Goal: Task Accomplishment & Management: Complete application form

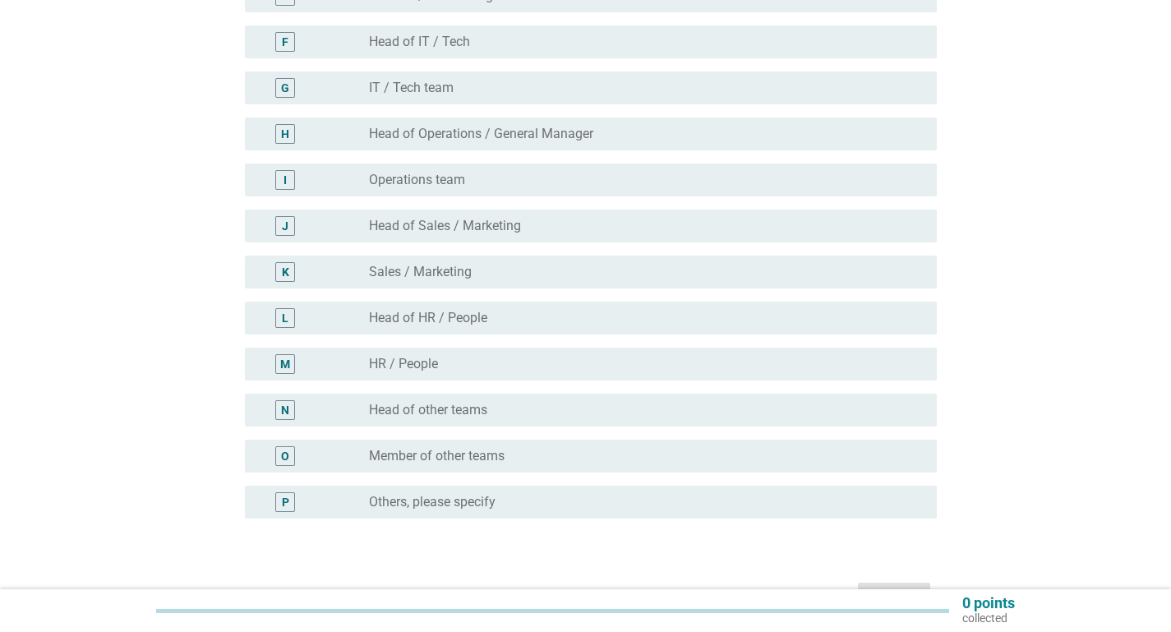
scroll to position [411, 0]
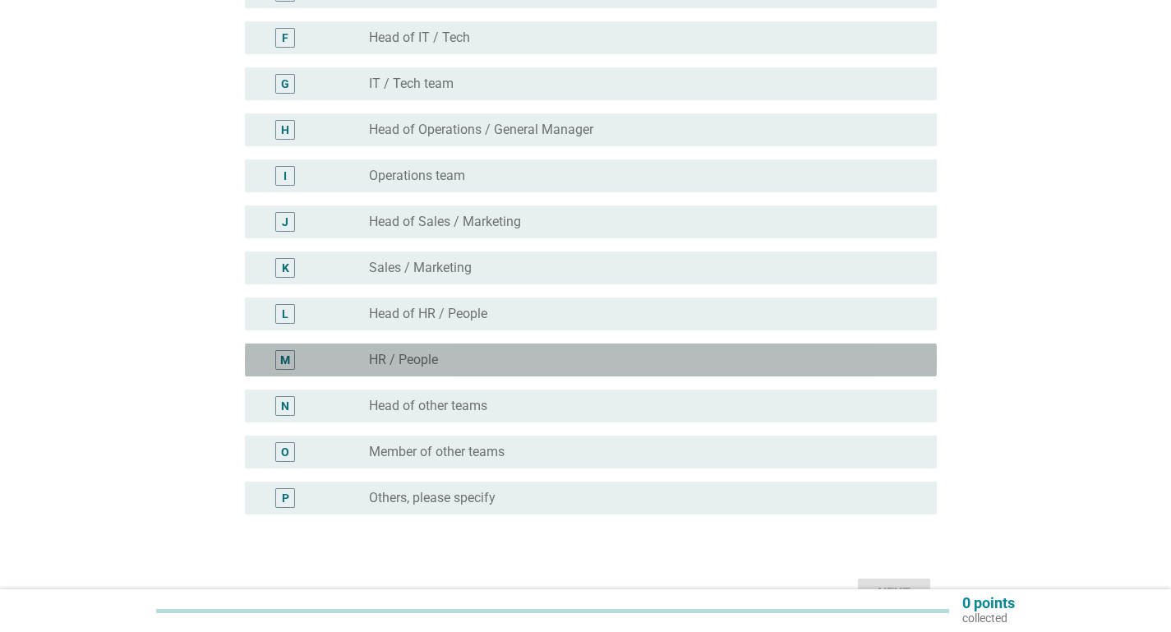
click at [476, 351] on div "radio_button_unchecked HR / People" at bounding box center [646, 360] width 554 height 20
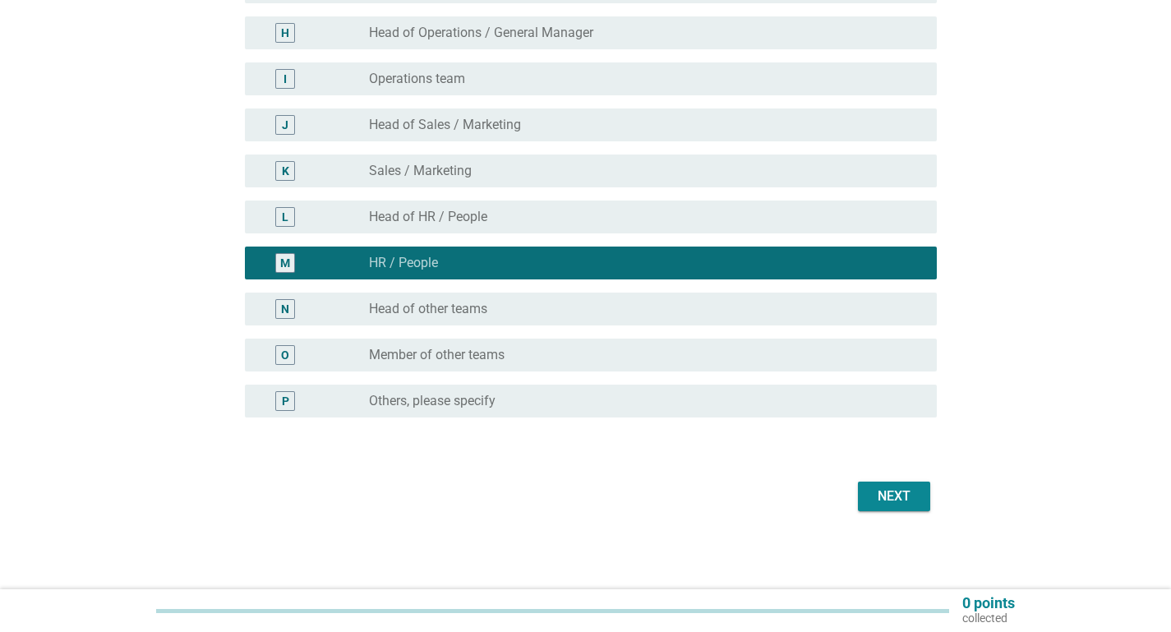
scroll to position [508, 0]
click at [885, 483] on button "Next" at bounding box center [894, 496] width 72 height 30
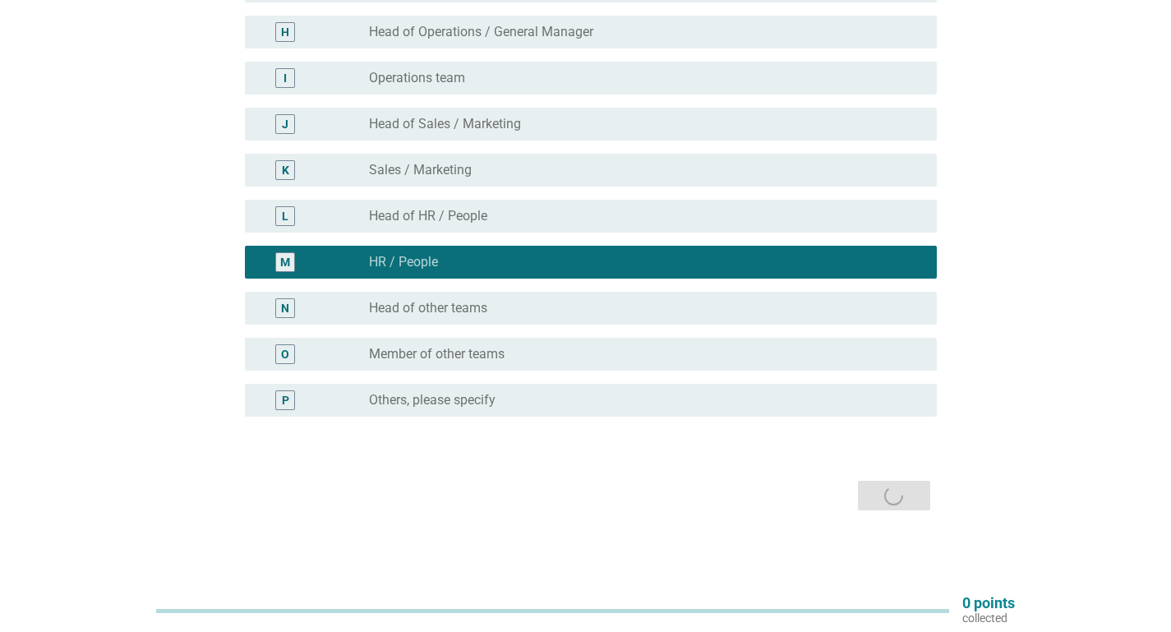
scroll to position [0, 0]
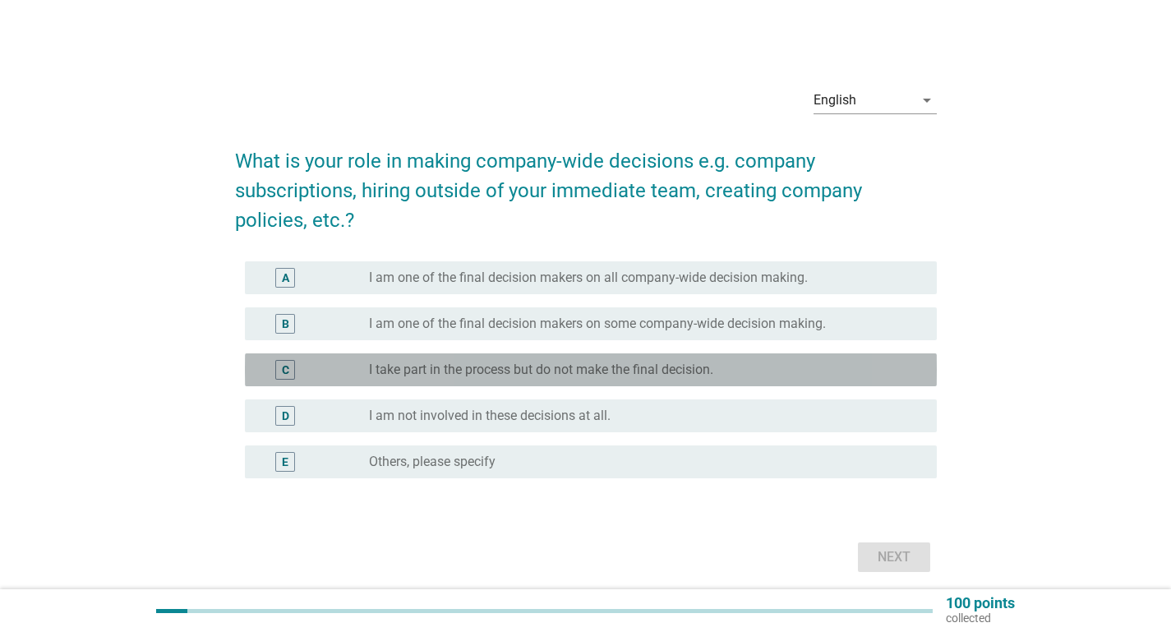
click at [582, 373] on label "I take part in the process but do not make the final decision." at bounding box center [541, 369] width 344 height 16
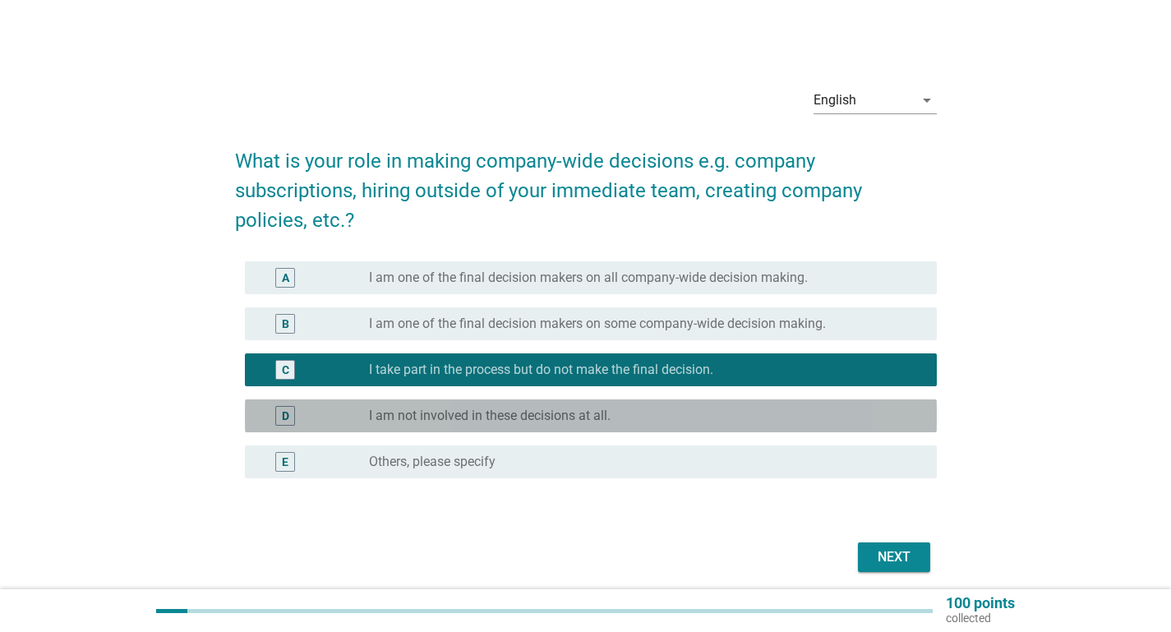
click at [587, 410] on label "I am not involved in these decisions at all." at bounding box center [490, 415] width 242 height 16
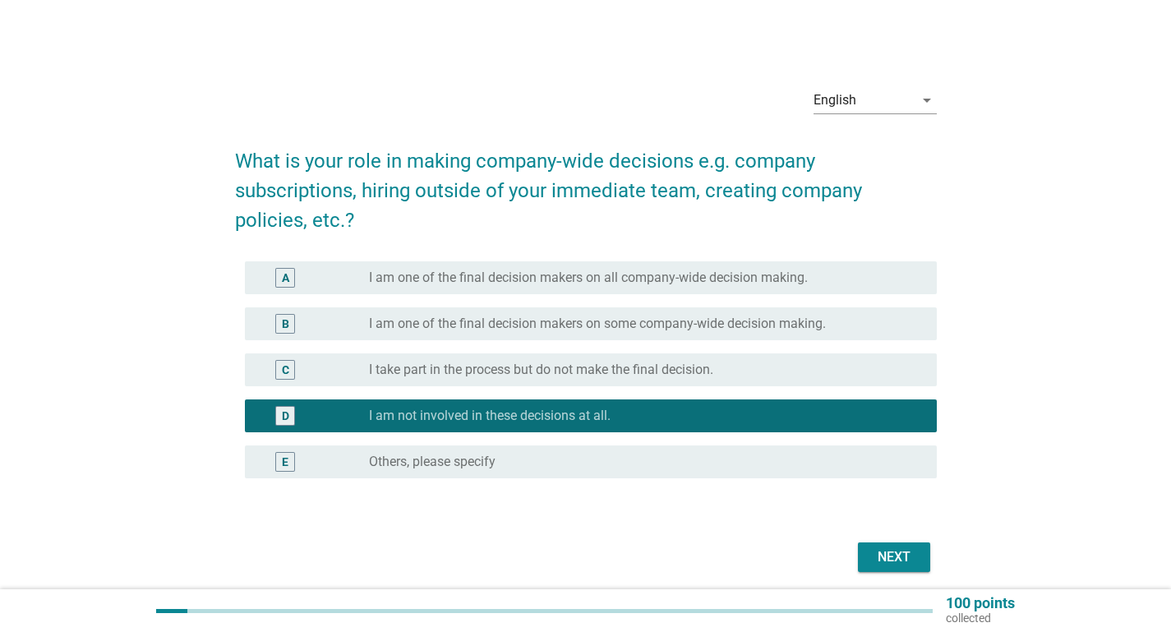
click at [917, 565] on button "Next" at bounding box center [894, 557] width 72 height 30
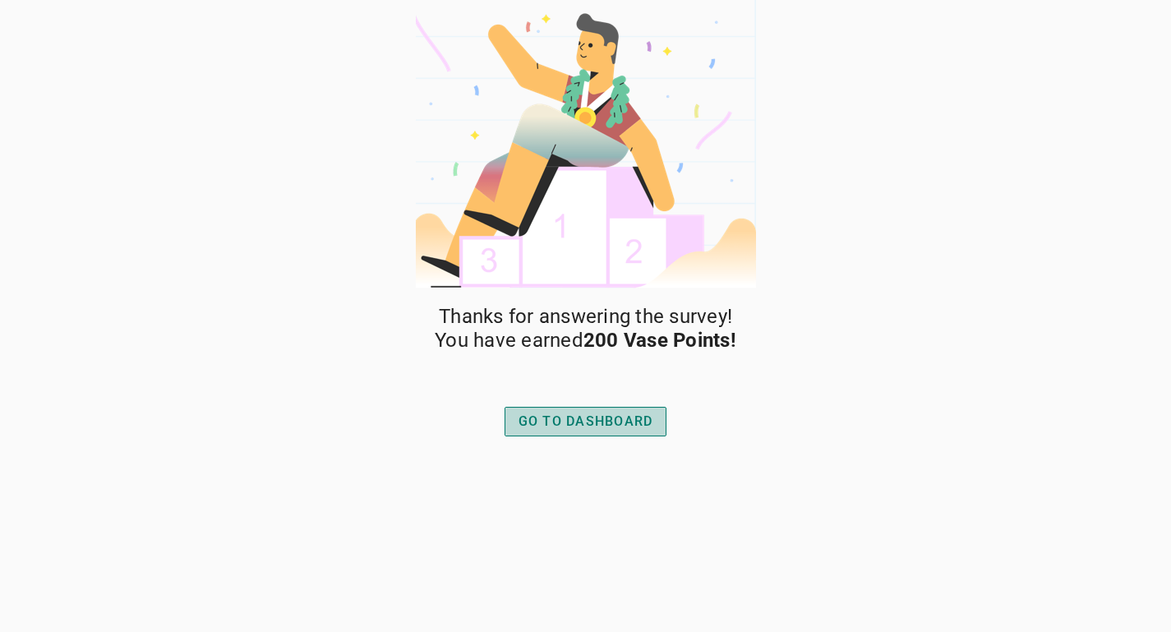
click at [646, 428] on div "GO TO DASHBOARD" at bounding box center [585, 422] width 135 height 20
